Goal: Task Accomplishment & Management: Manage account settings

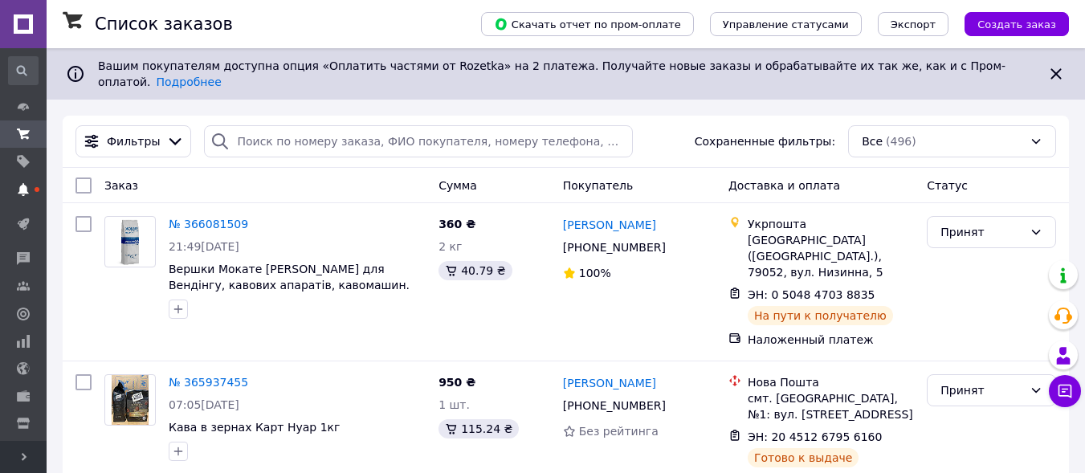
click at [27, 185] on icon at bounding box center [23, 189] width 13 height 13
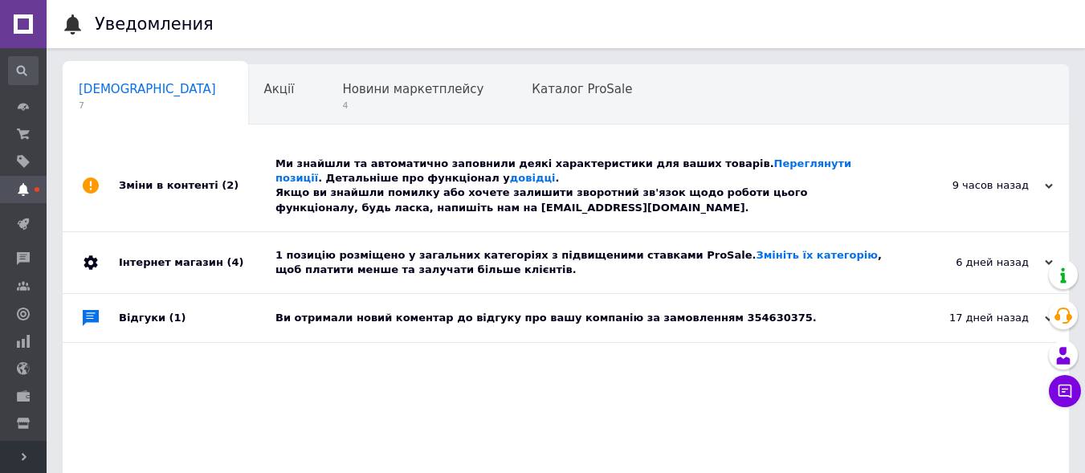
click at [27, 17] on link at bounding box center [23, 24] width 47 height 48
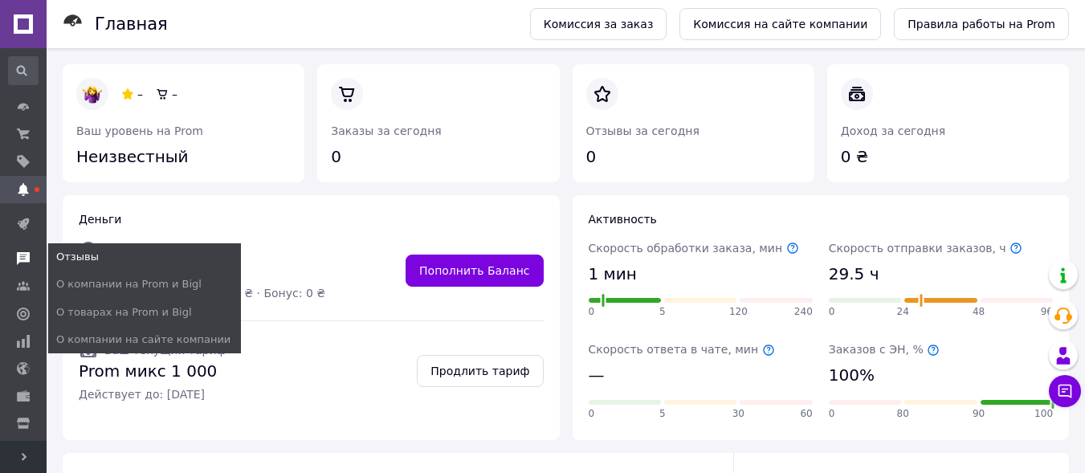
click at [21, 255] on use at bounding box center [23, 258] width 13 height 13
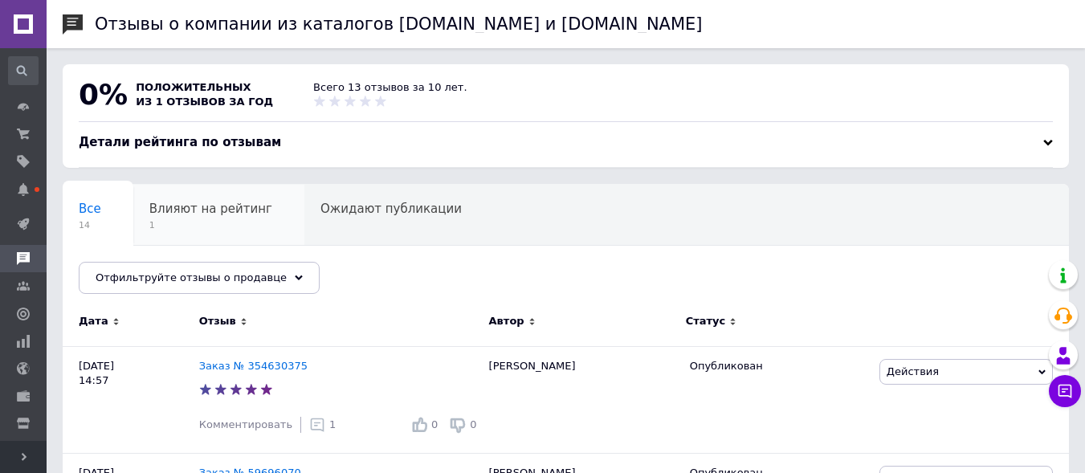
click at [223, 212] on span "Влияют на рейтинг" at bounding box center [210, 209] width 123 height 14
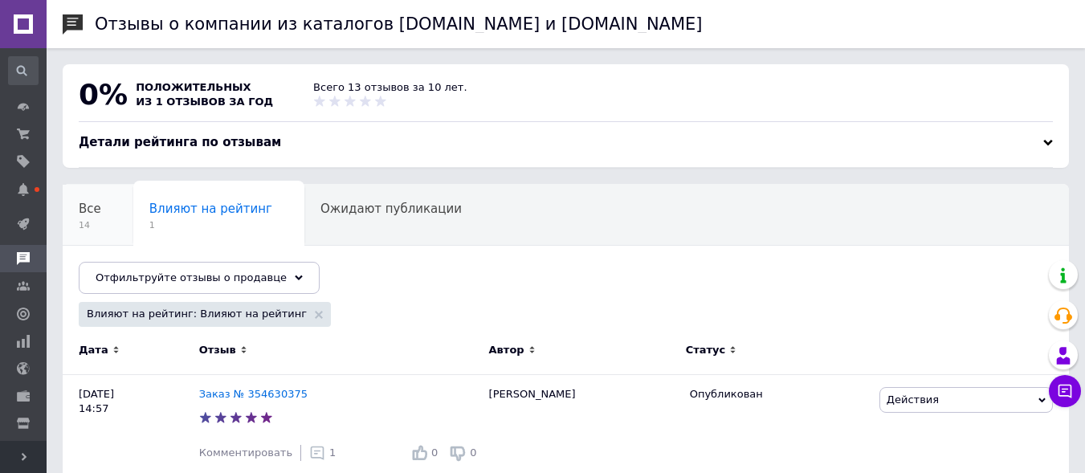
click at [94, 208] on span "Все" at bounding box center [90, 209] width 22 height 14
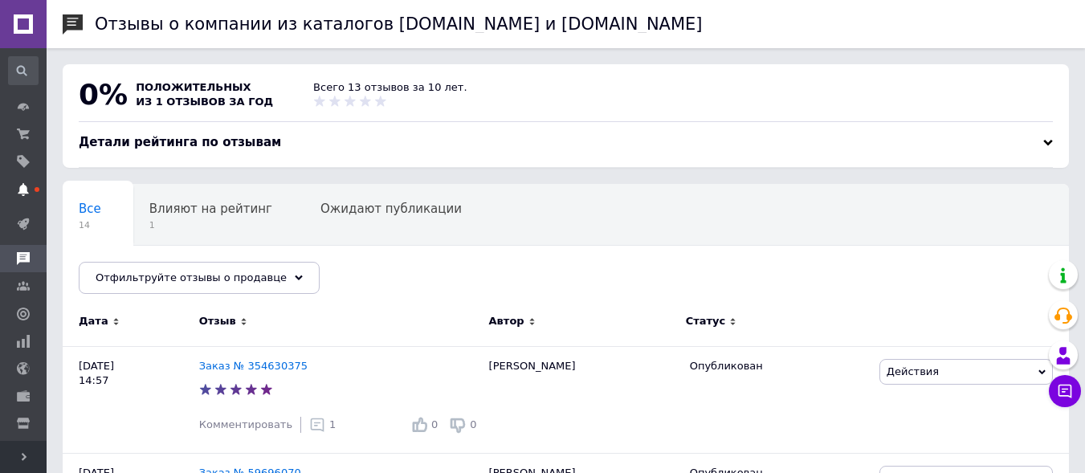
click at [21, 187] on use at bounding box center [23, 189] width 10 height 13
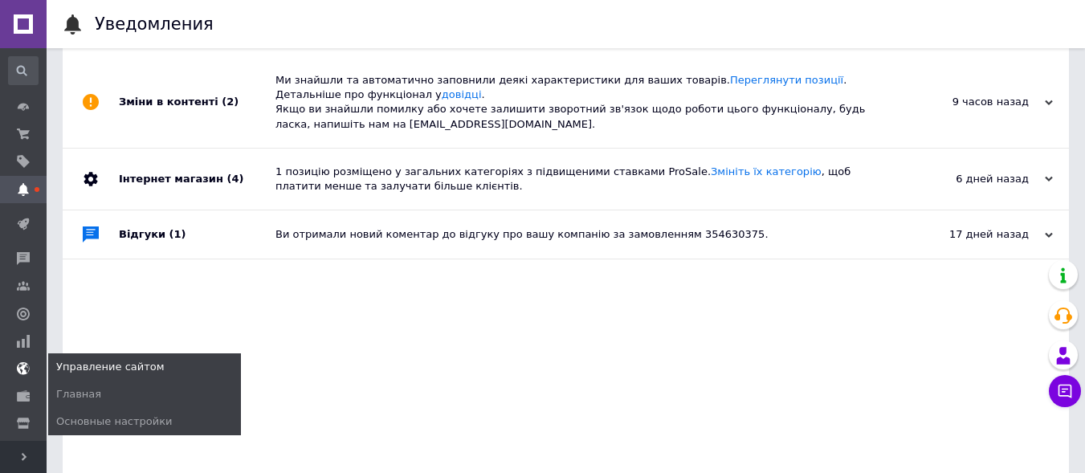
scroll to position [173, 0]
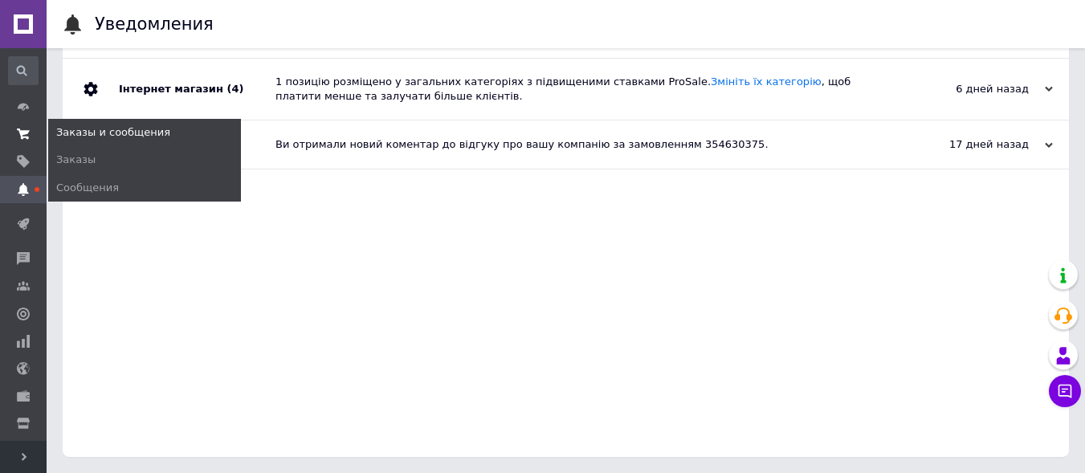
click at [22, 132] on use at bounding box center [23, 134] width 13 height 10
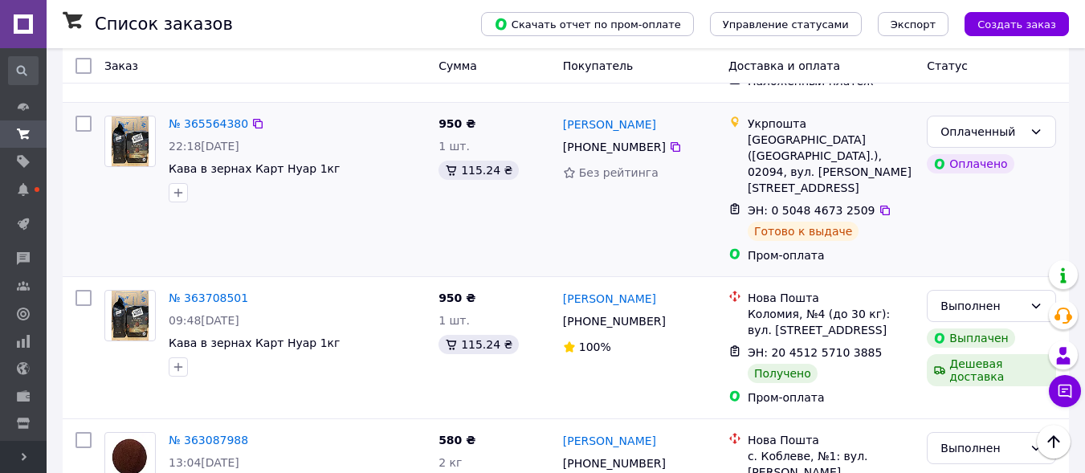
scroll to position [402, 0]
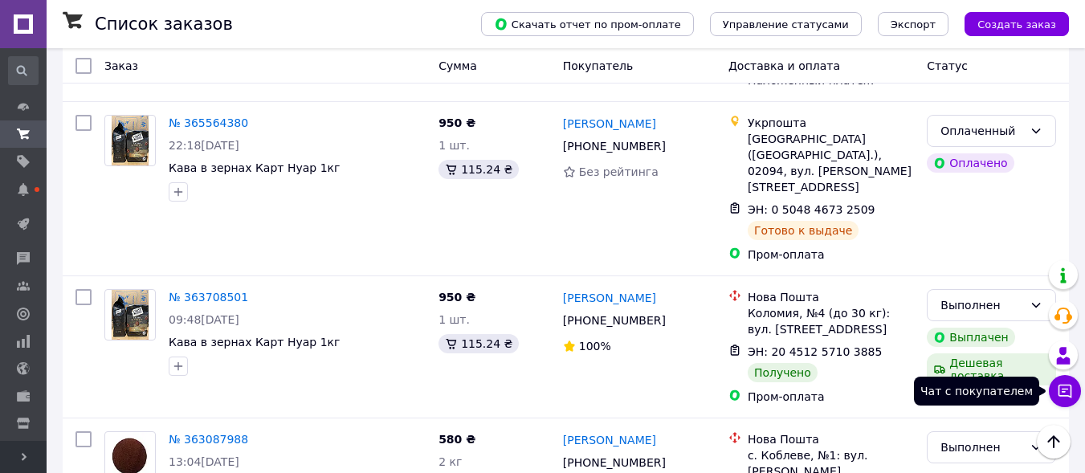
click at [1059, 390] on icon at bounding box center [1066, 392] width 14 height 14
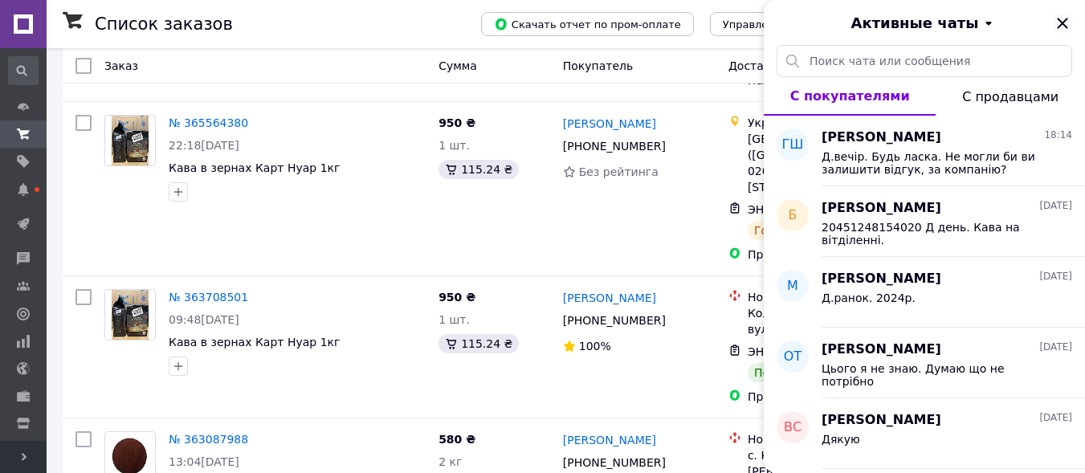
click at [1060, 20] on icon "Закрыть" at bounding box center [1062, 23] width 10 height 10
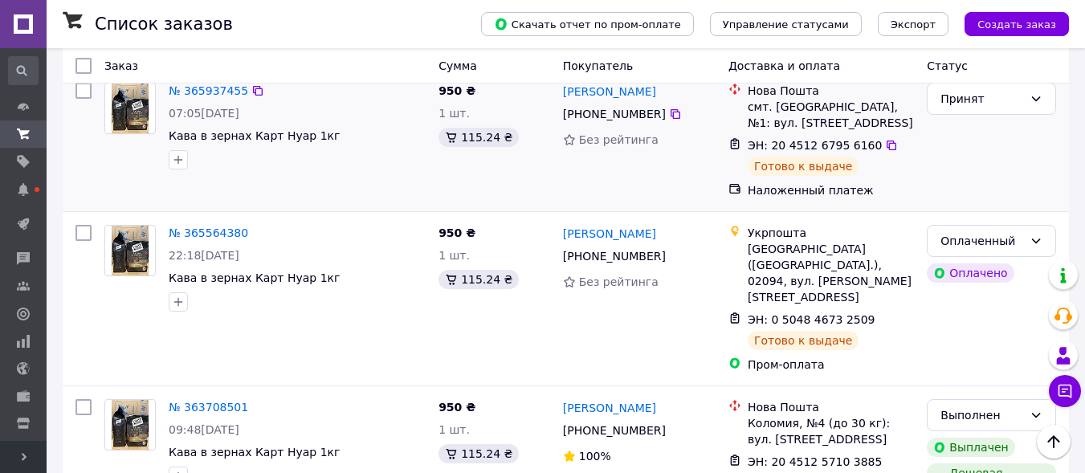
scroll to position [0, 0]
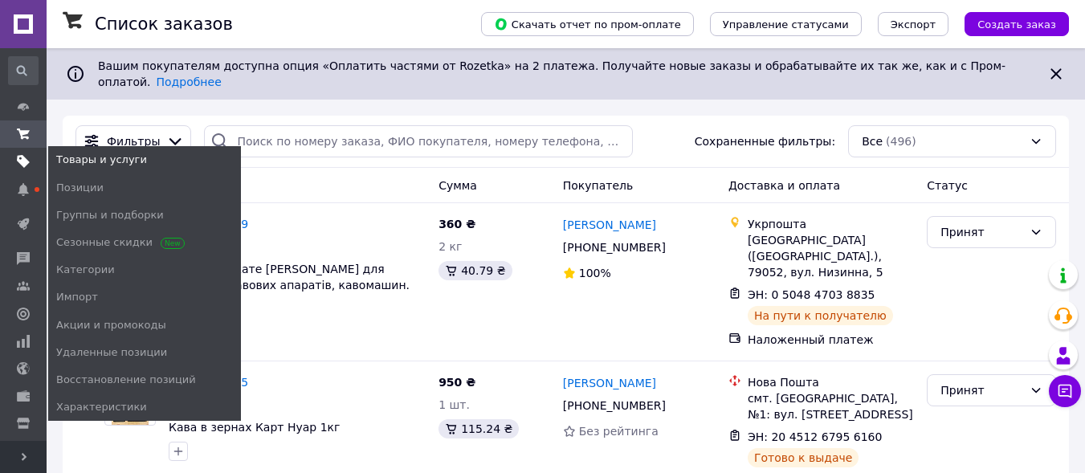
click at [19, 161] on use at bounding box center [23, 162] width 13 height 13
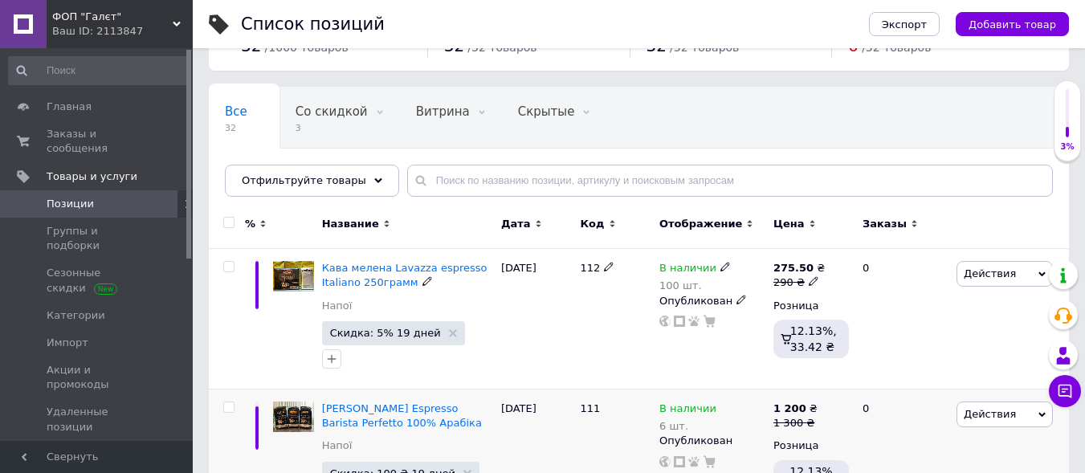
scroll to position [161, 0]
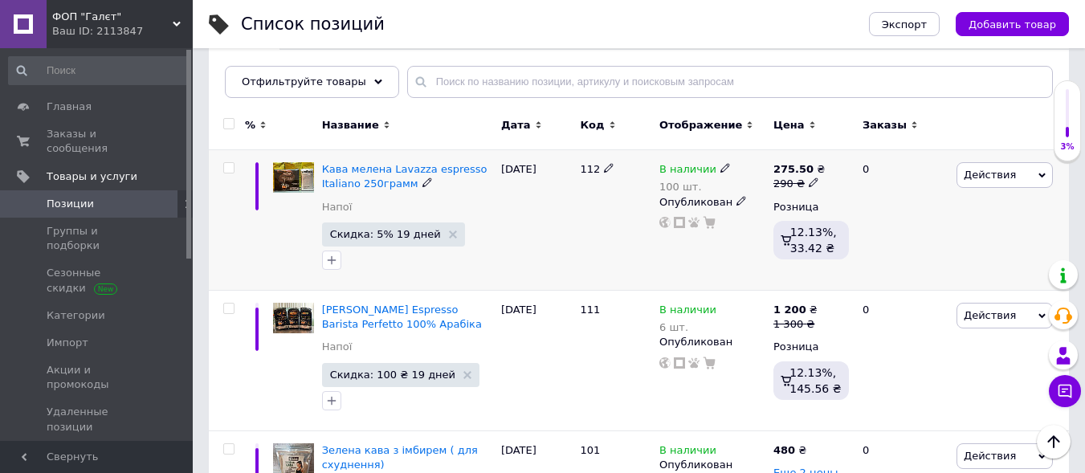
click at [1044, 173] on icon at bounding box center [1041, 175] width 7 height 7
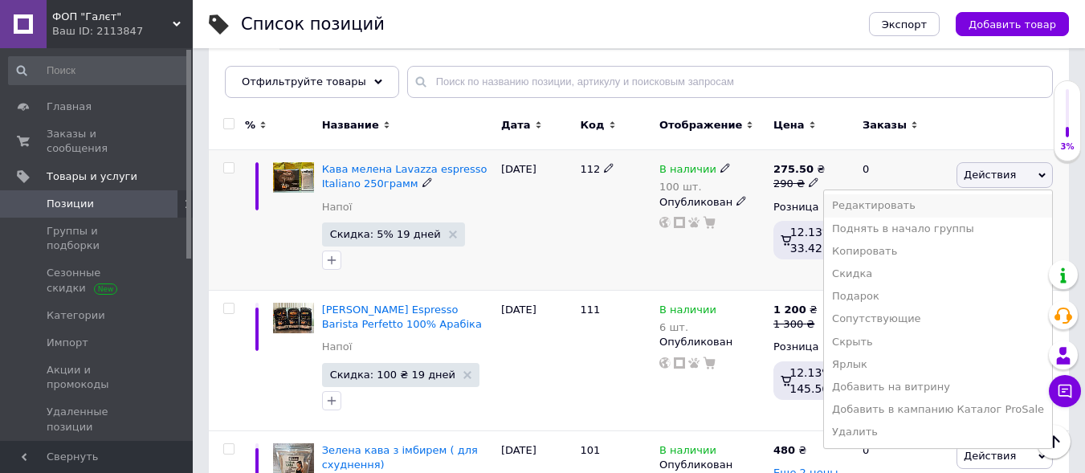
click at [949, 207] on li "Редактировать" at bounding box center [938, 205] width 228 height 22
